Goal: Find specific page/section: Find specific page/section

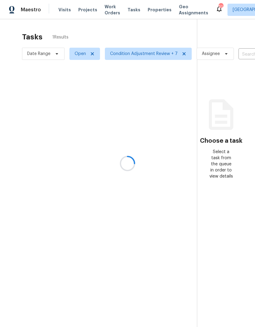
scroll to position [24, 0]
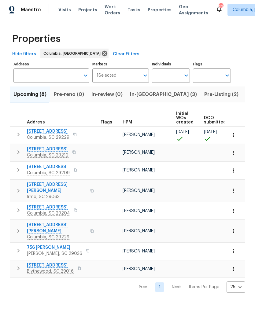
click at [204, 94] on span "Pre-Listing (2)" at bounding box center [221, 94] width 34 height 9
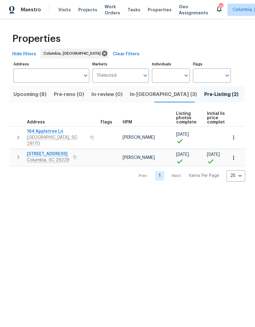
click at [36, 131] on span "164 Appletree Ln" at bounding box center [57, 131] width 60 height 6
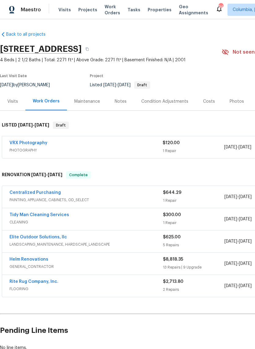
click at [208, 103] on div "Costs" at bounding box center [209, 102] width 12 height 6
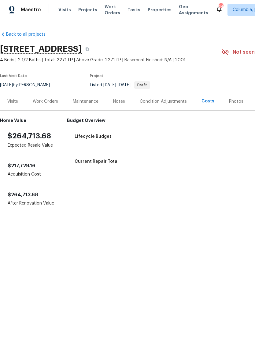
click at [49, 101] on div "Work Orders" at bounding box center [45, 102] width 25 height 6
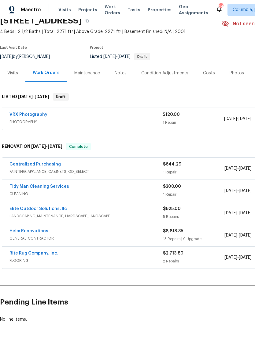
scroll to position [28, 0]
click at [184, 230] on div "$8,818.35" at bounding box center [193, 232] width 61 height 6
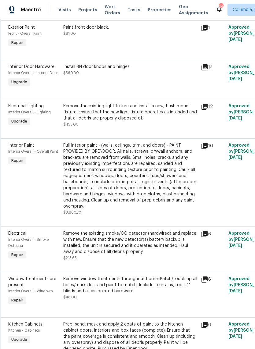
scroll to position [746, 4]
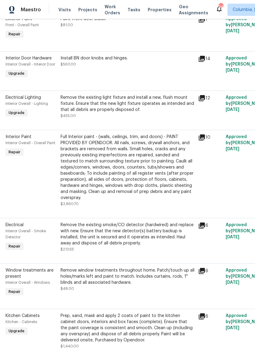
click at [204, 141] on icon at bounding box center [201, 138] width 6 height 6
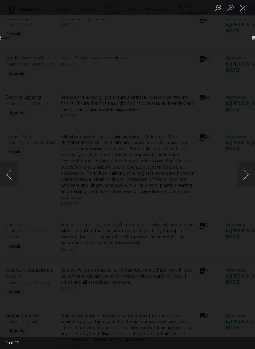
click at [245, 174] on button "Next image" at bounding box center [245, 175] width 18 height 24
click at [244, 172] on button "Next image" at bounding box center [245, 175] width 18 height 24
click at [244, 174] on button "Next image" at bounding box center [245, 175] width 18 height 24
click at [243, 169] on button "Next image" at bounding box center [245, 175] width 18 height 24
click at [245, 169] on button "Next image" at bounding box center [245, 175] width 18 height 24
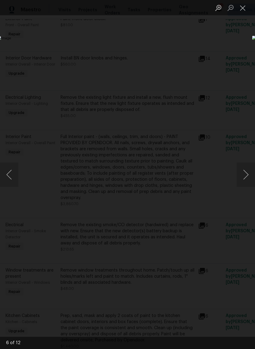
click at [246, 172] on button "Next image" at bounding box center [245, 175] width 18 height 24
click at [243, 170] on button "Next image" at bounding box center [245, 175] width 18 height 24
click at [244, 168] on button "Next image" at bounding box center [245, 175] width 18 height 24
click at [245, 170] on button "Next image" at bounding box center [245, 175] width 18 height 24
click at [245, 172] on button "Next image" at bounding box center [245, 175] width 18 height 24
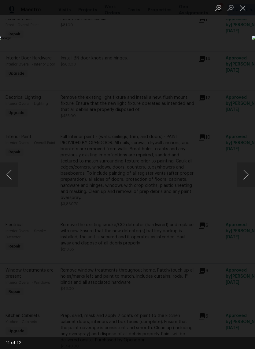
click at [193, 58] on div "Lightbox" at bounding box center [127, 174] width 255 height 349
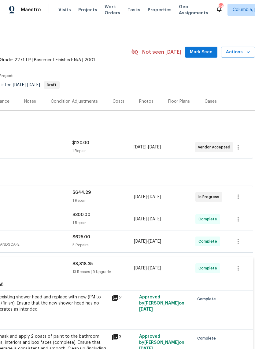
scroll to position [0, 90]
click at [125, 264] on div "$8,818.35" at bounding box center [102, 264] width 61 height 6
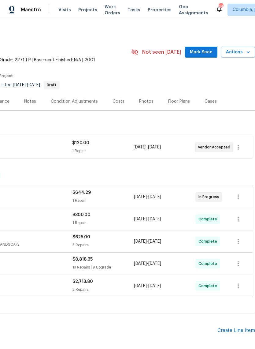
click at [27, 99] on div "Notes" at bounding box center [30, 102] width 12 height 6
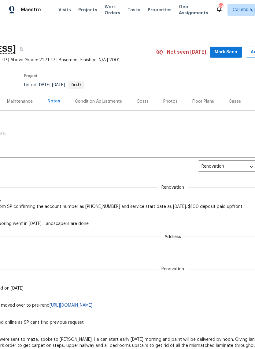
scroll to position [0, 66]
click at [173, 102] on div "Photos" at bounding box center [170, 102] width 14 height 6
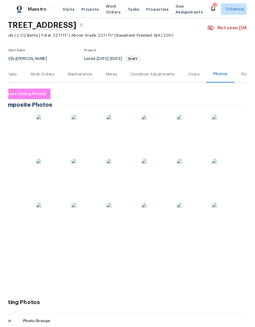
scroll to position [26, 2]
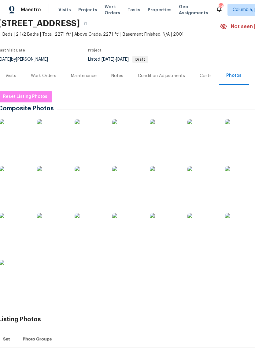
click at [21, 132] on img at bounding box center [14, 134] width 31 height 31
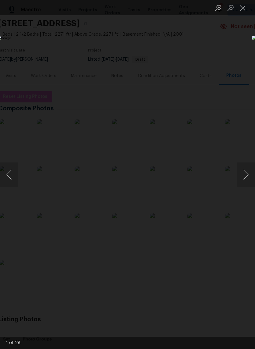
click at [246, 174] on button "Next image" at bounding box center [245, 175] width 18 height 24
click at [247, 171] on button "Next image" at bounding box center [245, 175] width 18 height 24
click at [246, 172] on button "Next image" at bounding box center [245, 175] width 18 height 24
click at [243, 174] on button "Next image" at bounding box center [245, 175] width 18 height 24
click at [244, 175] on button "Next image" at bounding box center [245, 175] width 18 height 24
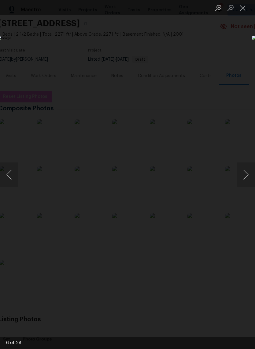
click at [245, 175] on button "Next image" at bounding box center [245, 175] width 18 height 24
click at [246, 175] on button "Next image" at bounding box center [245, 175] width 18 height 24
click at [15, 163] on button "Previous image" at bounding box center [9, 175] width 18 height 24
click at [13, 173] on button "Previous image" at bounding box center [9, 175] width 18 height 24
click at [246, 176] on button "Next image" at bounding box center [245, 175] width 18 height 24
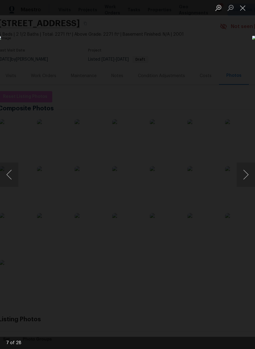
click at [246, 176] on button "Next image" at bounding box center [245, 175] width 18 height 24
click at [245, 175] on button "Next image" at bounding box center [245, 175] width 18 height 24
click at [246, 174] on button "Next image" at bounding box center [245, 175] width 18 height 24
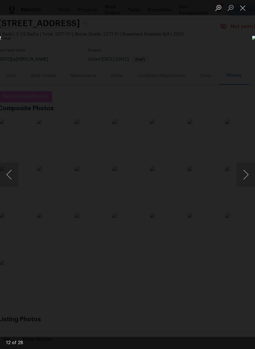
click at [244, 179] on button "Next image" at bounding box center [245, 175] width 18 height 24
click at [245, 175] on button "Next image" at bounding box center [245, 175] width 18 height 24
click at [244, 174] on button "Next image" at bounding box center [245, 175] width 18 height 24
click at [245, 172] on button "Next image" at bounding box center [245, 175] width 18 height 24
click at [244, 175] on button "Next image" at bounding box center [245, 175] width 18 height 24
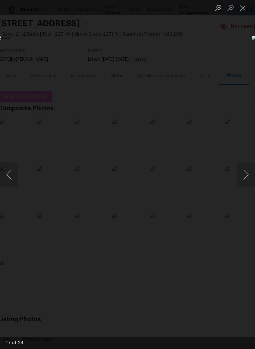
click at [244, 175] on button "Next image" at bounding box center [245, 175] width 18 height 24
click at [244, 174] on button "Next image" at bounding box center [245, 175] width 18 height 24
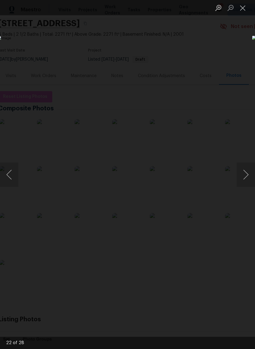
click at [242, 8] on button "Close lightbox" at bounding box center [242, 7] width 12 height 11
